Goal: Information Seeking & Learning: Learn about a topic

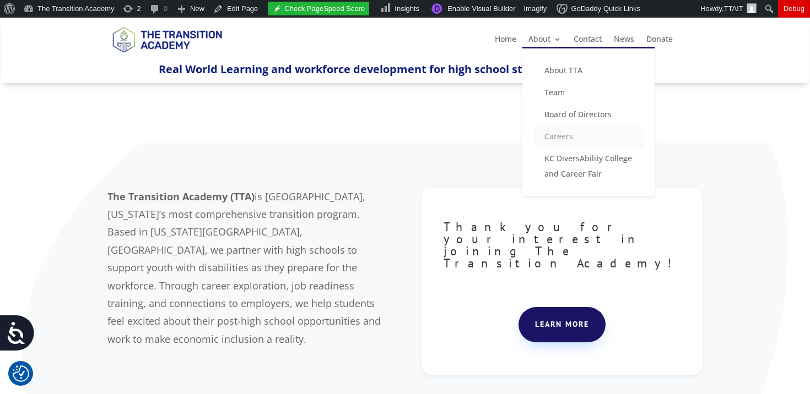
click at [567, 134] on link "Careers" at bounding box center [588, 137] width 110 height 22
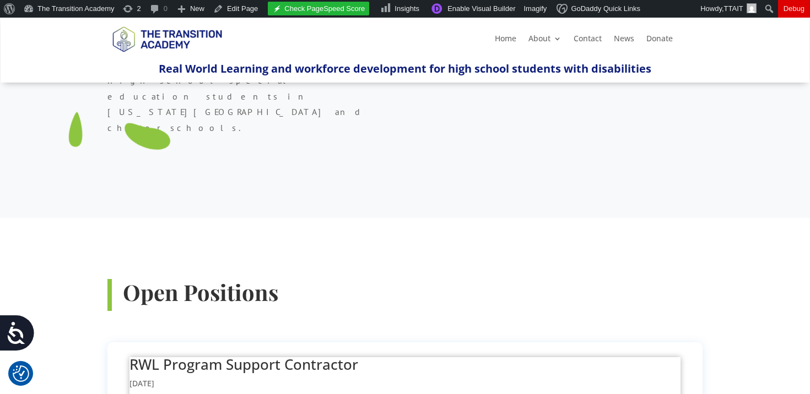
scroll to position [249, 0]
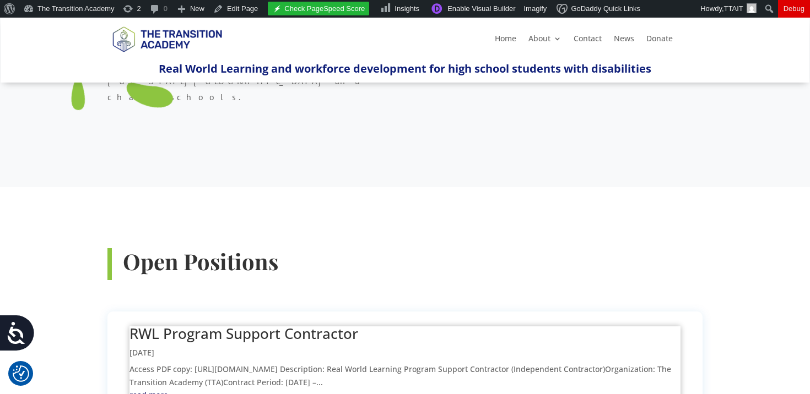
click at [283, 324] on link "RWL Program Support Contractor" at bounding box center [243, 334] width 229 height 20
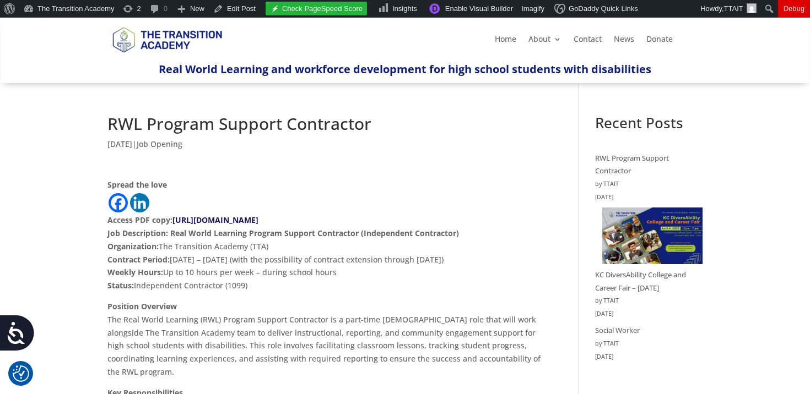
drag, startPoint x: 106, startPoint y: 222, endPoint x: 174, endPoint y: 220, distance: 68.3
copy strong "Access PDF copy:"
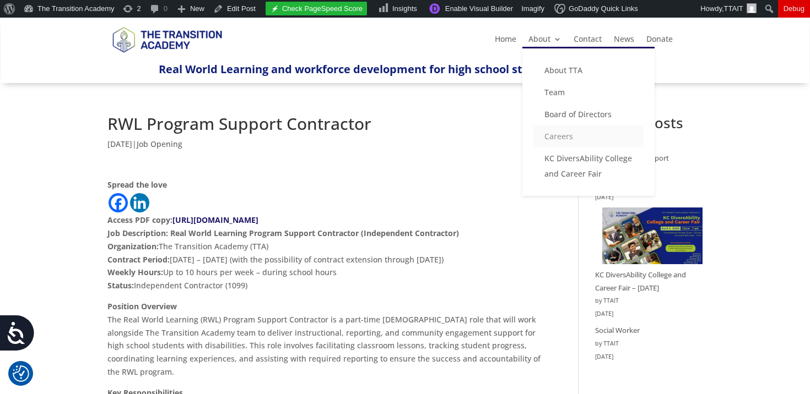
click at [562, 132] on link "Careers" at bounding box center [588, 137] width 110 height 22
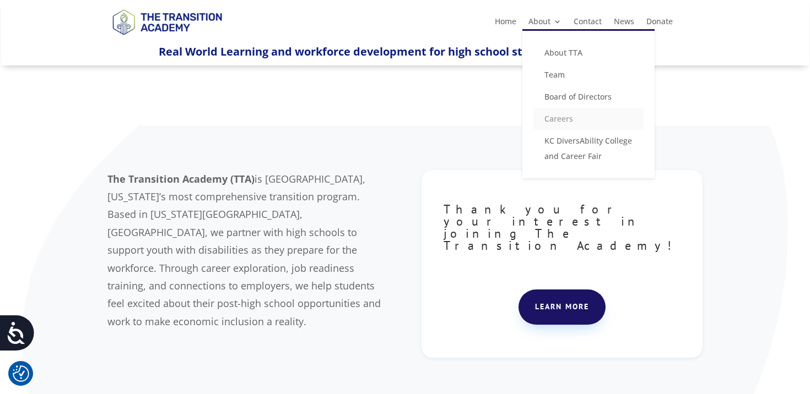
click at [563, 121] on link "Careers" at bounding box center [588, 119] width 110 height 22
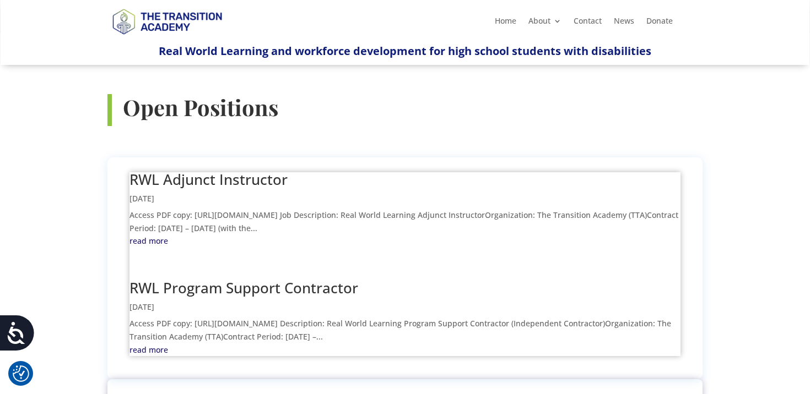
scroll to position [366, 0]
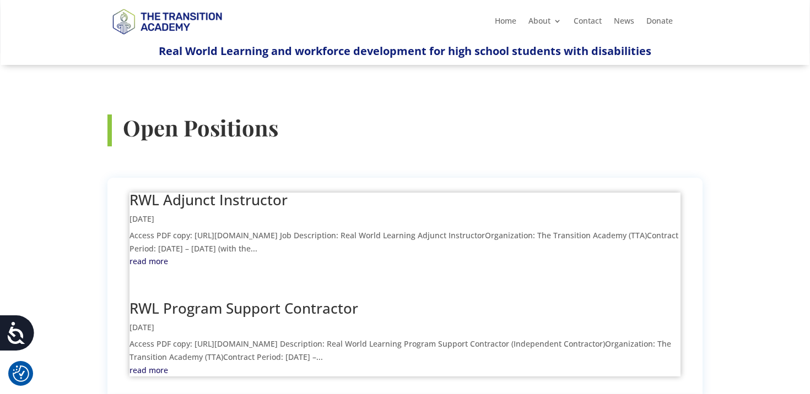
click at [235, 190] on link "RWL Adjunct Instructor" at bounding box center [208, 200] width 158 height 20
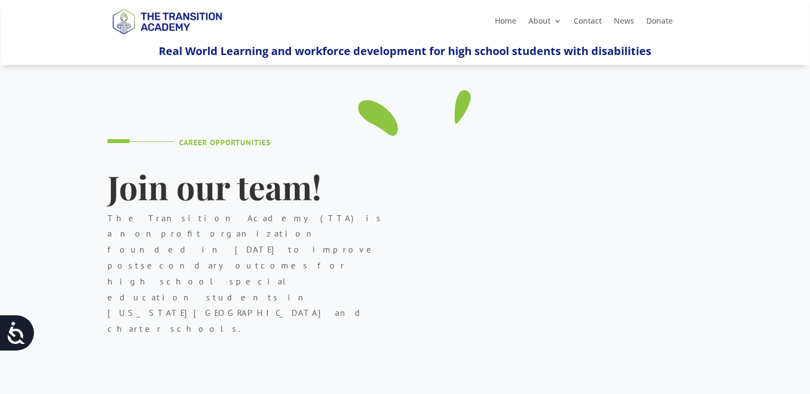
scroll to position [366, 0]
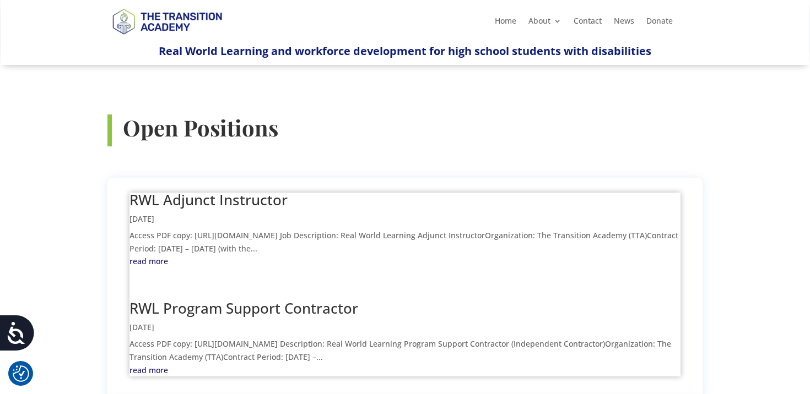
click at [209, 298] on link "RWL Program Support Contractor" at bounding box center [243, 308] width 229 height 20
